Goal: Task Accomplishment & Management: Manage account settings

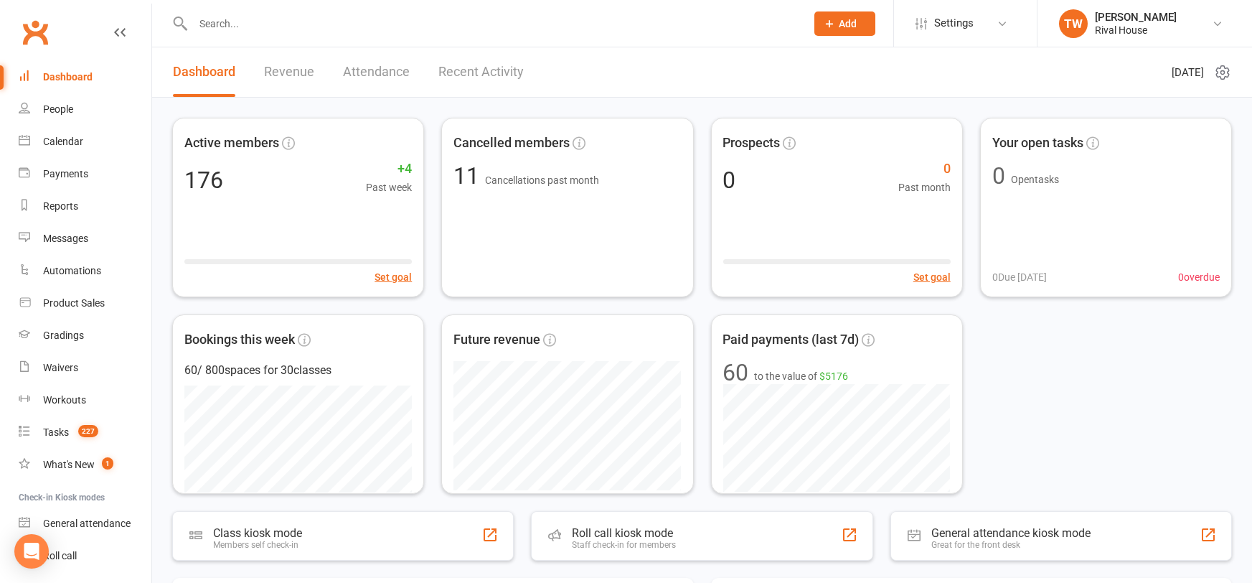
click at [268, 27] on input "text" at bounding box center [492, 24] width 607 height 20
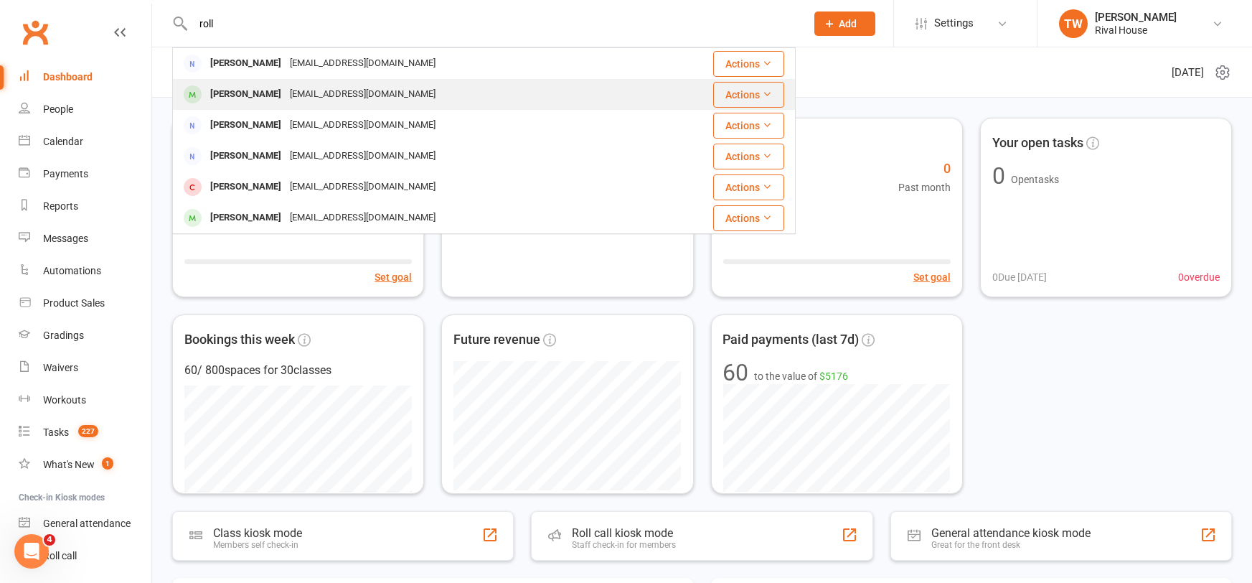
type input "roll"
click at [323, 90] on div "[EMAIL_ADDRESS][DOMAIN_NAME]" at bounding box center [363, 94] width 154 height 21
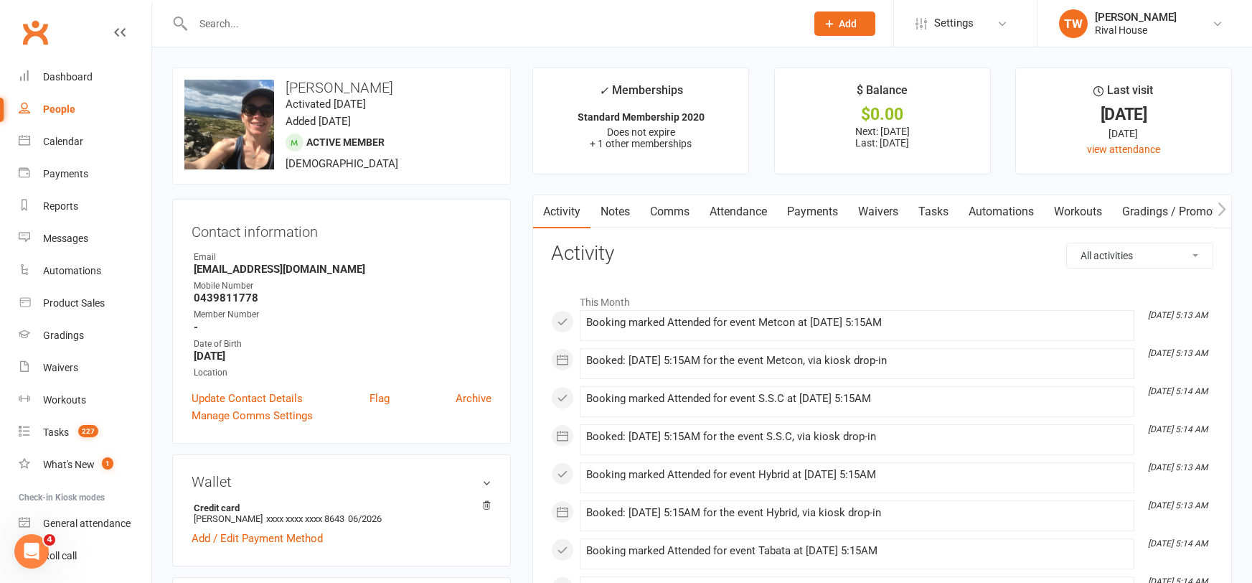
click at [821, 209] on link "Payments" at bounding box center [812, 211] width 71 height 33
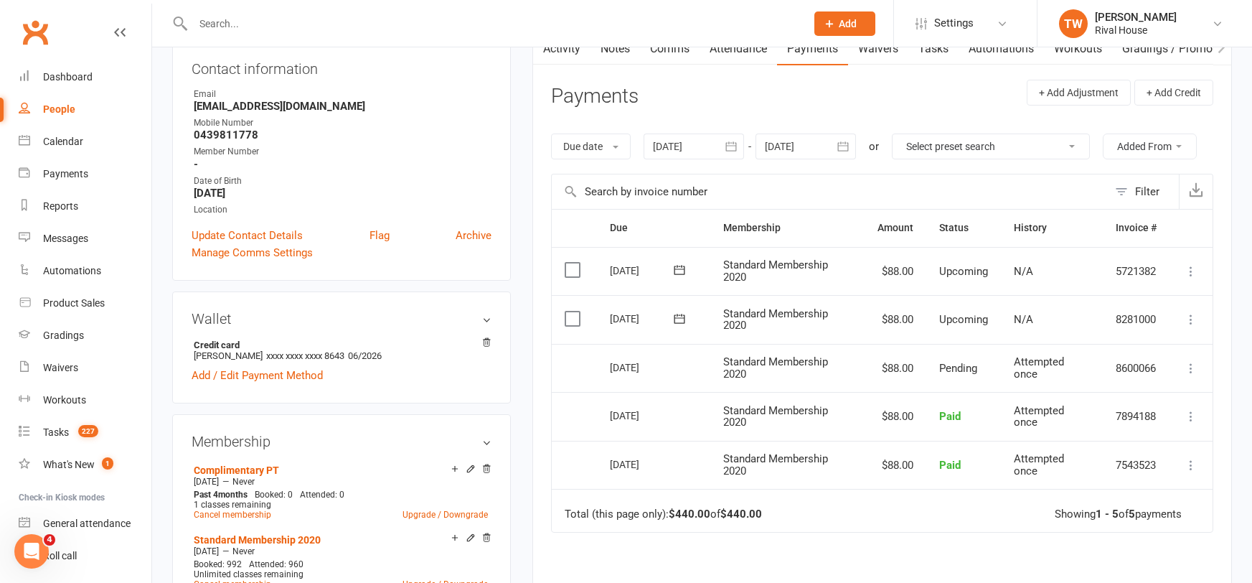
scroll to position [164, 0]
click at [576, 315] on label at bounding box center [574, 317] width 19 height 14
click at [574, 310] on input "checkbox" at bounding box center [569, 310] width 9 height 0
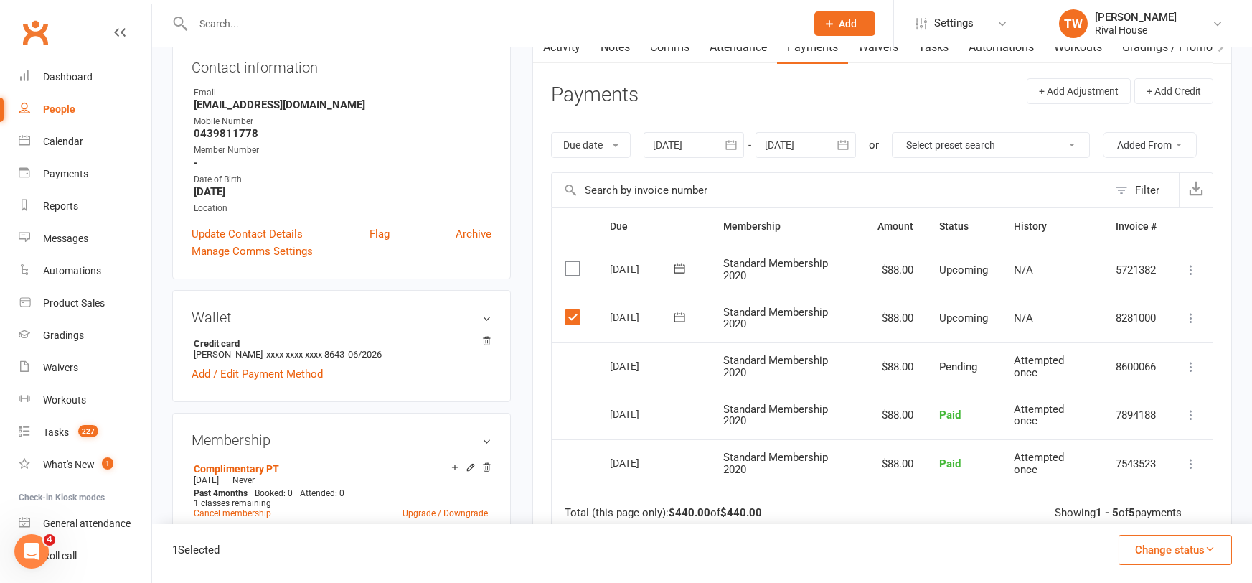
click at [1194, 321] on icon at bounding box center [1191, 318] width 14 height 14
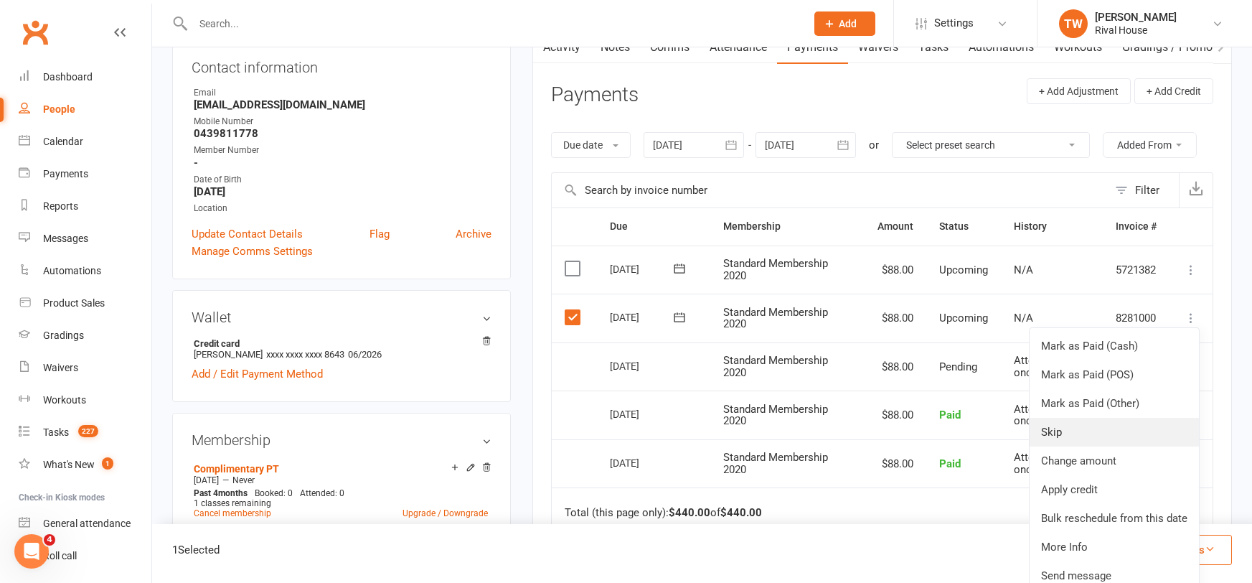
click at [1089, 427] on link "Skip" at bounding box center [1114, 432] width 169 height 29
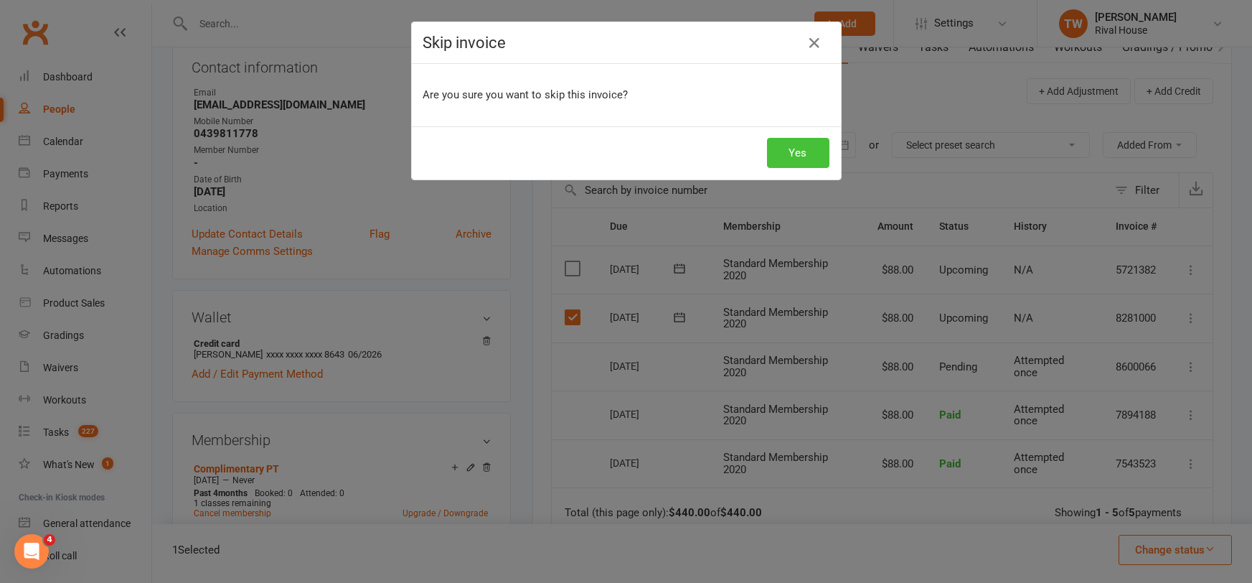
click at [815, 157] on button "Yes" at bounding box center [798, 153] width 62 height 30
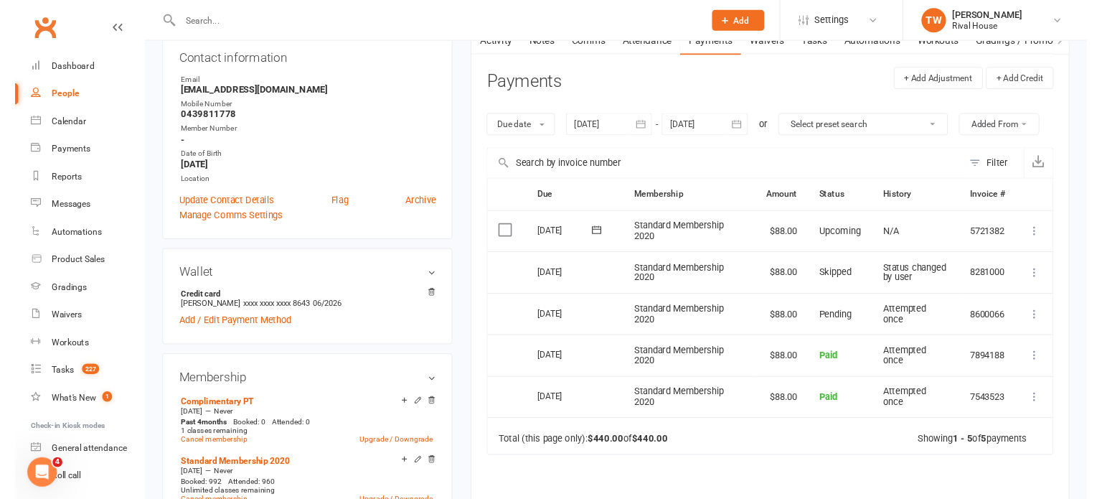
scroll to position [164, 0]
